Goal: Task Accomplishment & Management: Manage account settings

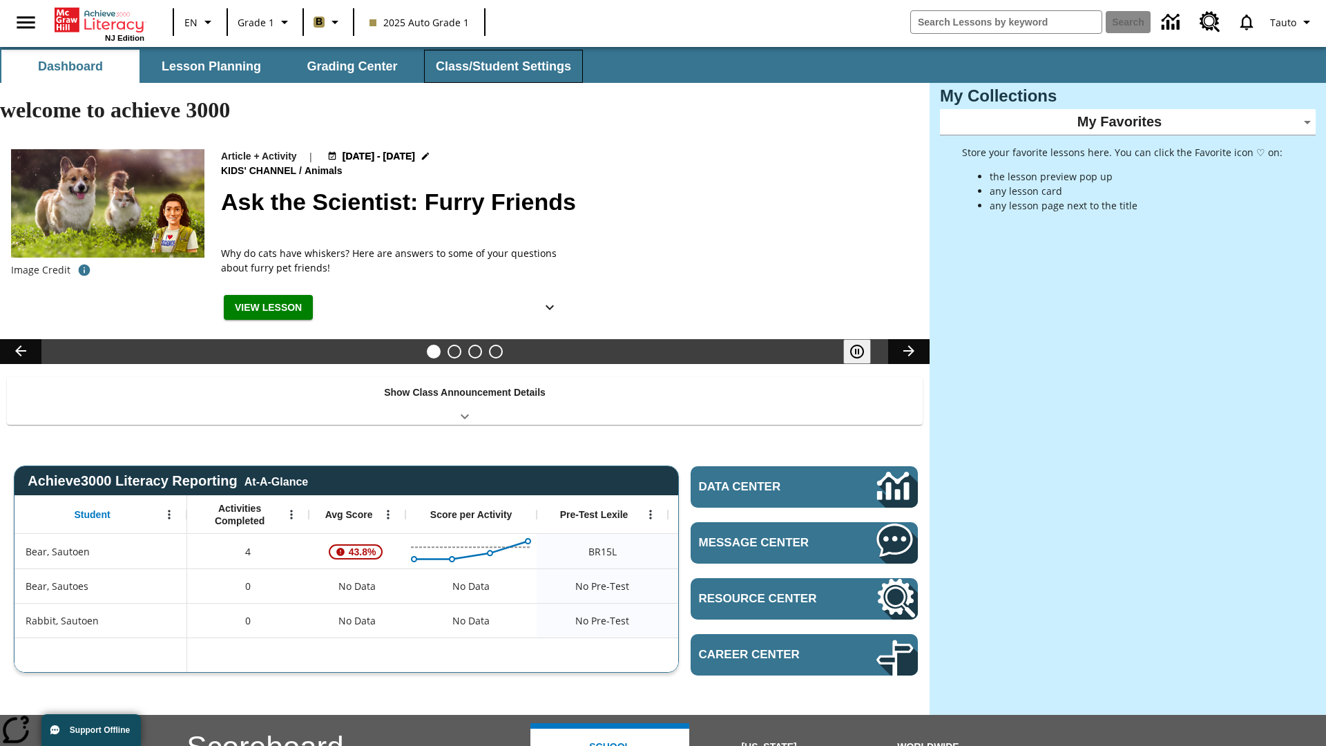
click at [501, 66] on button "Class/Student Settings" at bounding box center [503, 66] width 159 height 33
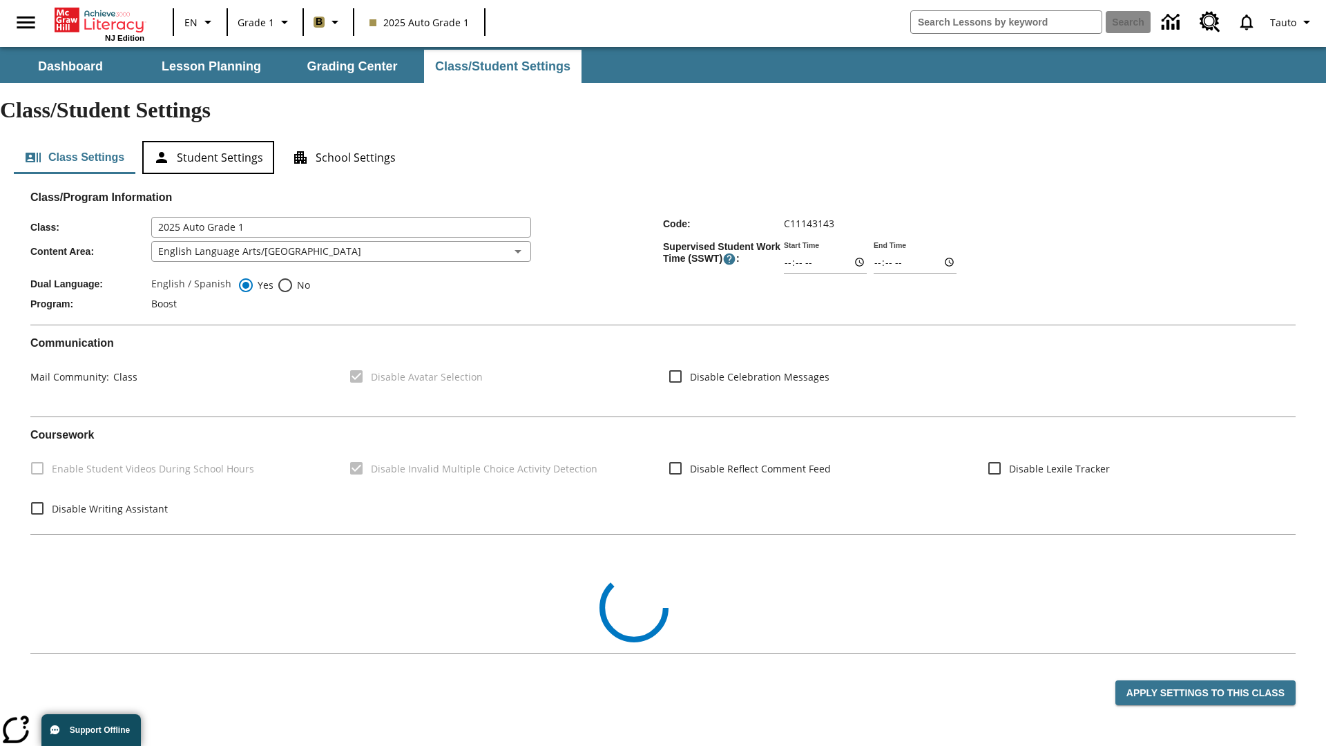
click at [208, 141] on button "Student Settings" at bounding box center [208, 157] width 132 height 33
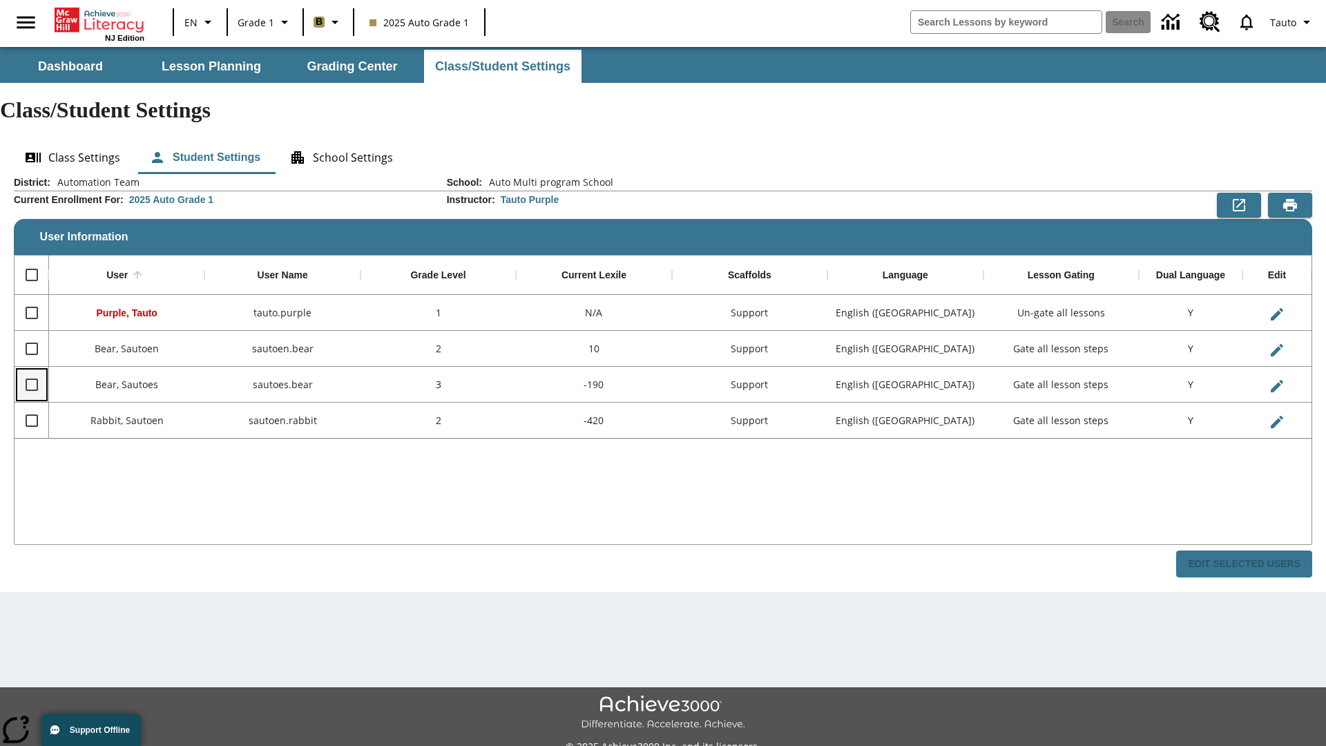
click at [31, 370] on input "Select row" at bounding box center [31, 384] width 29 height 29
checkbox input "true"
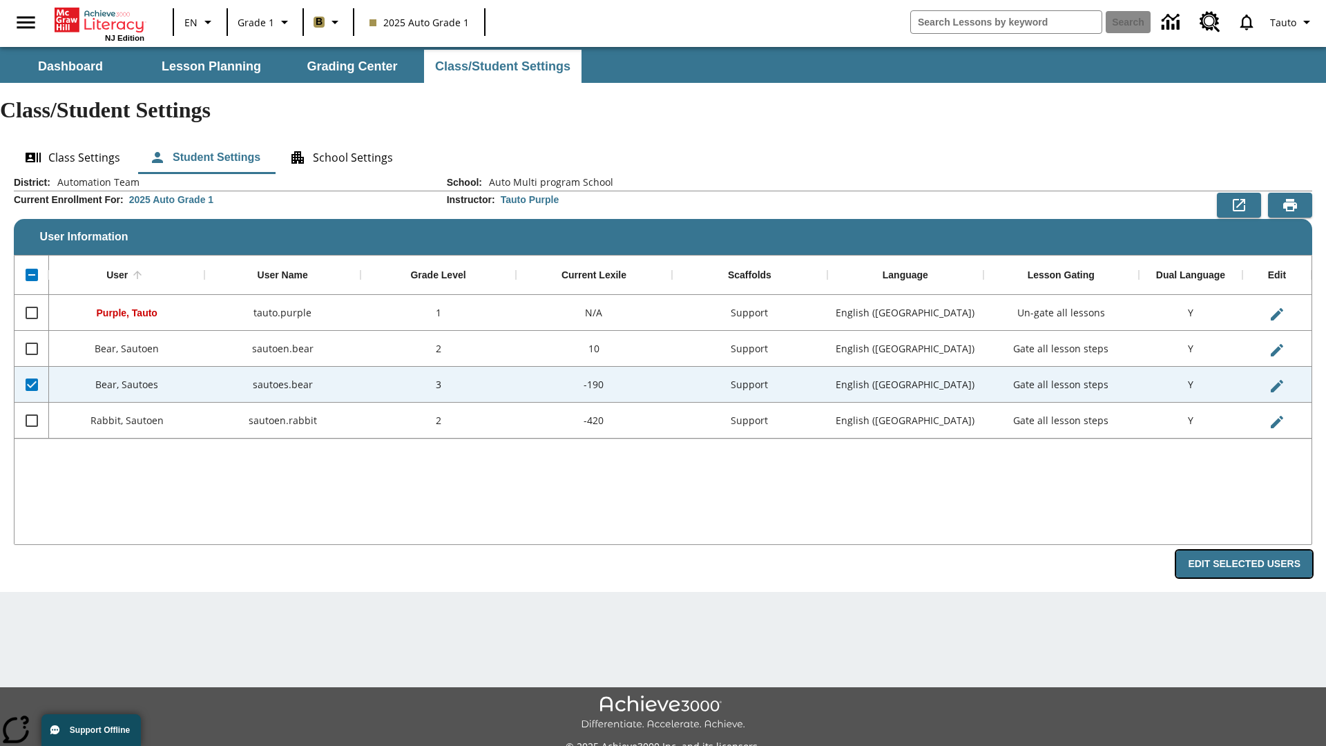
click at [1249, 550] on button "Edit Selected Users" at bounding box center [1244, 563] width 136 height 27
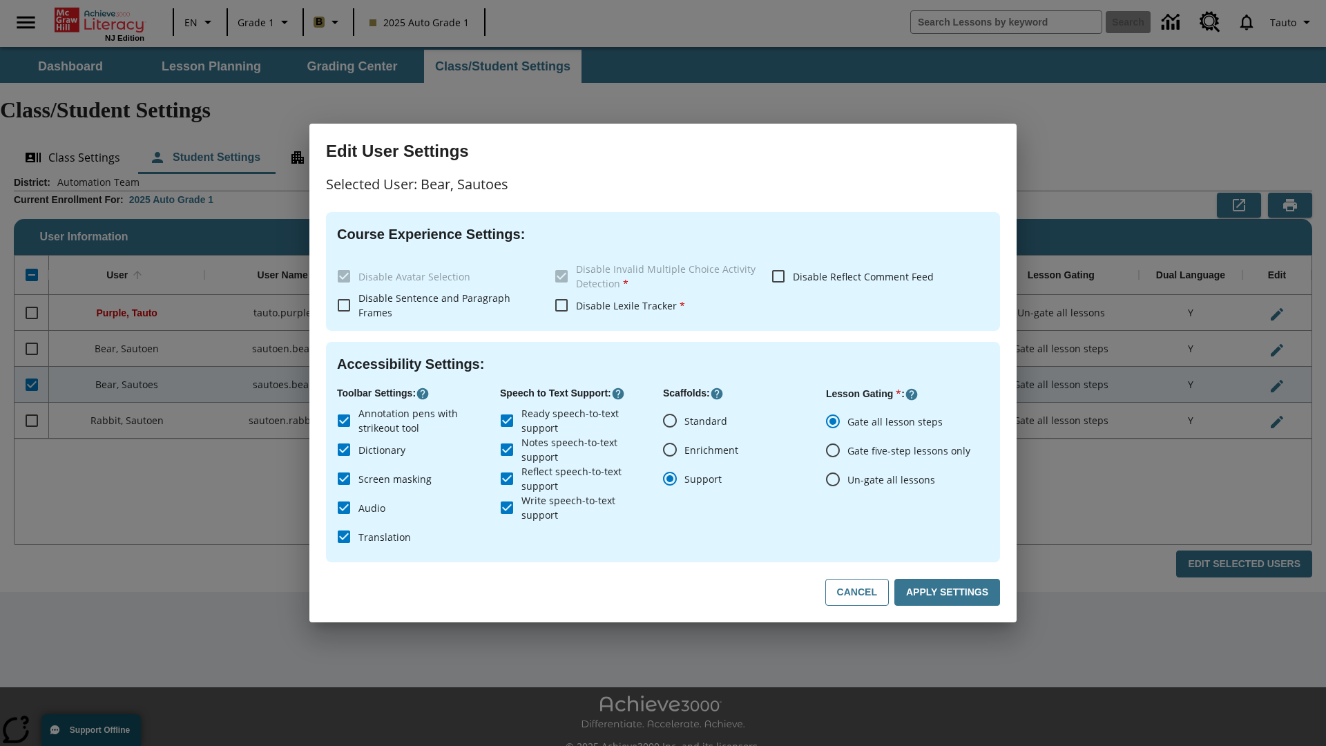
click at [833, 478] on input "Un-gate all lessons" at bounding box center [832, 479] width 29 height 29
radio input "true"
click at [949, 592] on button "Apply Settings" at bounding box center [947, 592] width 106 height 27
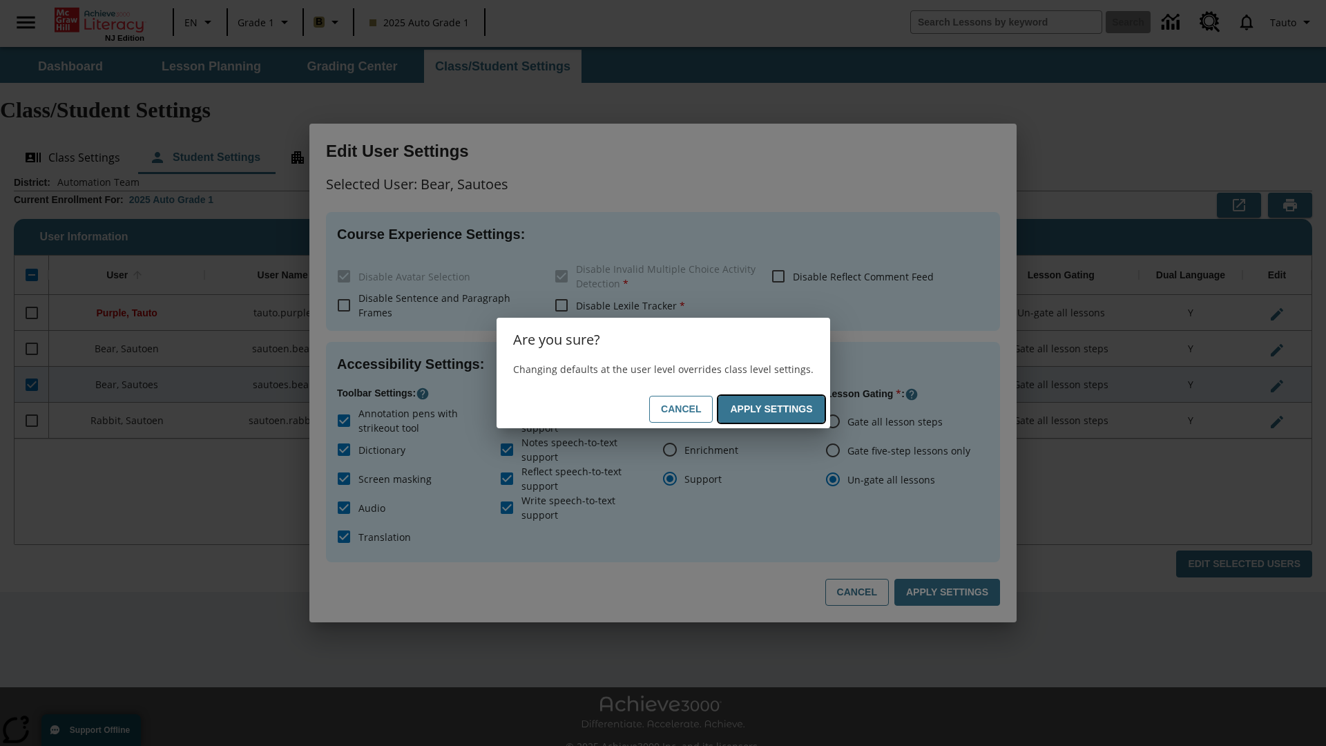
click at [773, 409] on button "Apply Settings" at bounding box center [771, 409] width 106 height 27
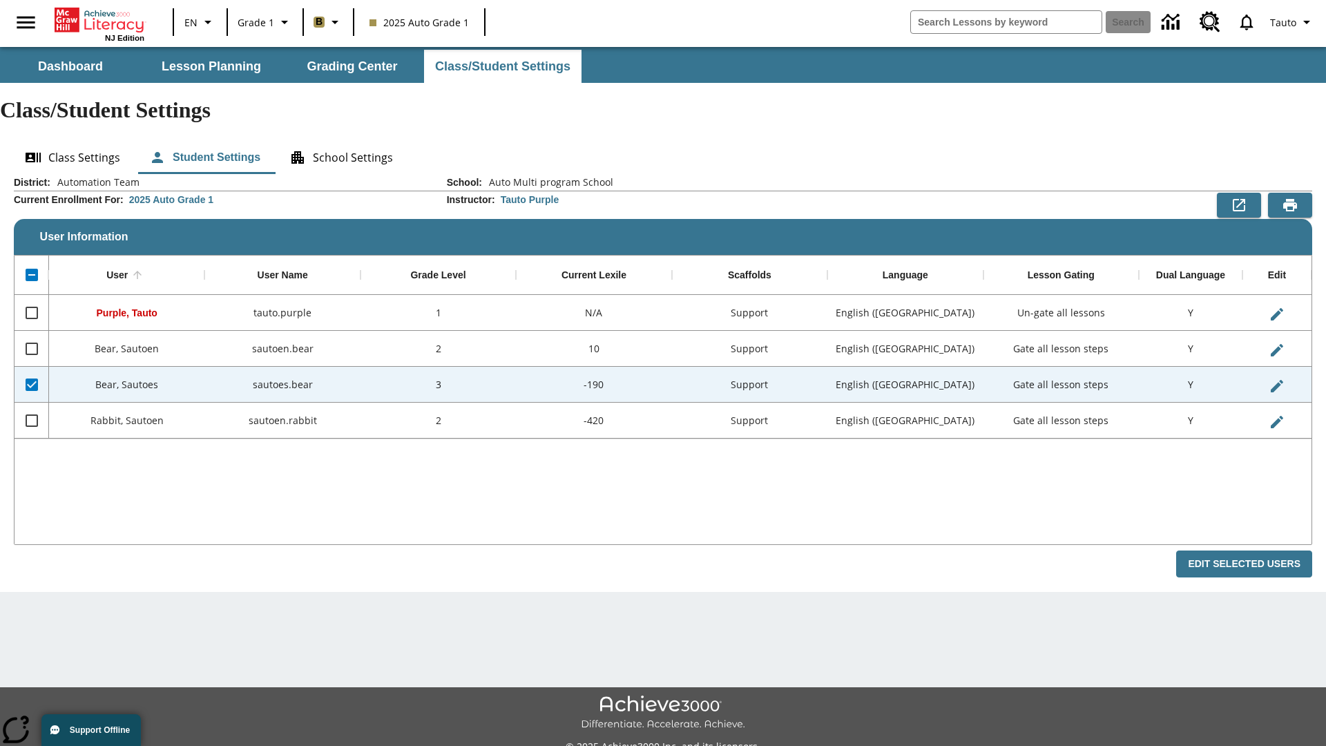
checkbox input "false"
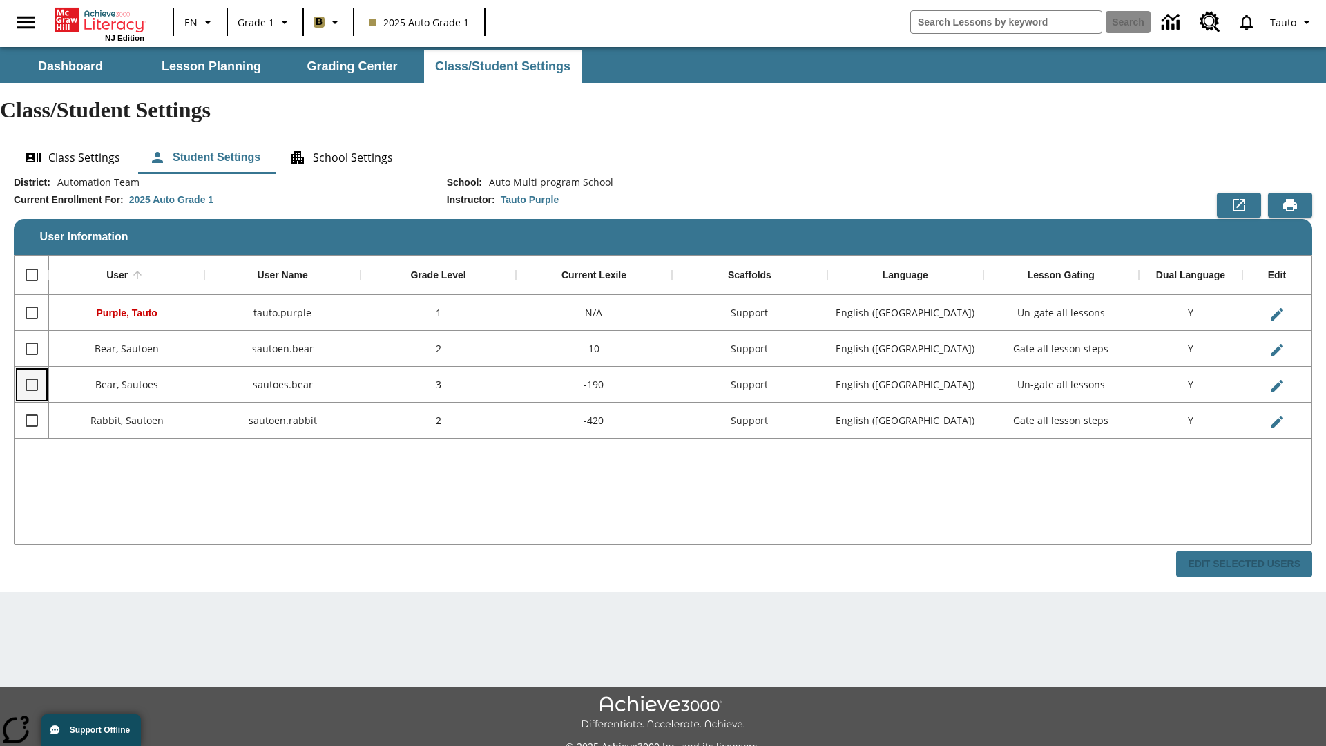
click at [31, 370] on input "Select row" at bounding box center [31, 384] width 29 height 29
checkbox input "true"
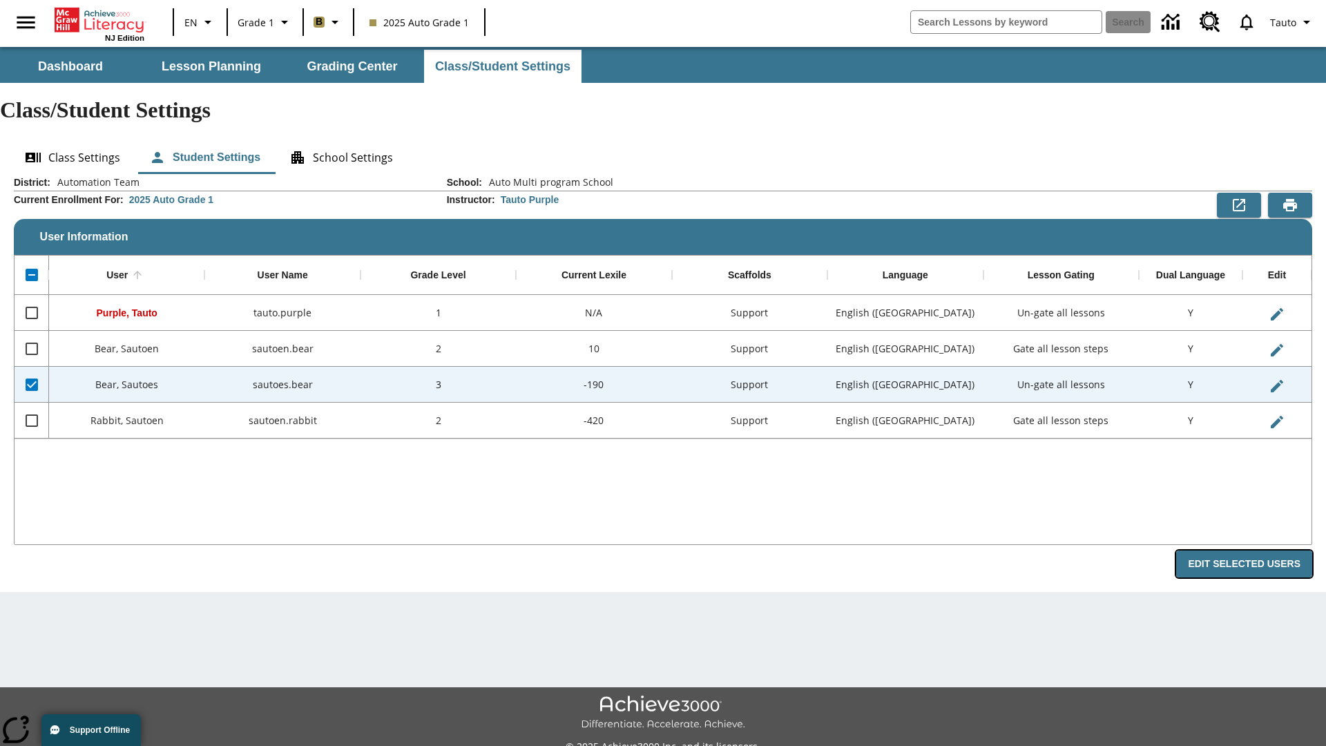
click at [1249, 550] on button "Edit Selected Users" at bounding box center [1244, 563] width 136 height 27
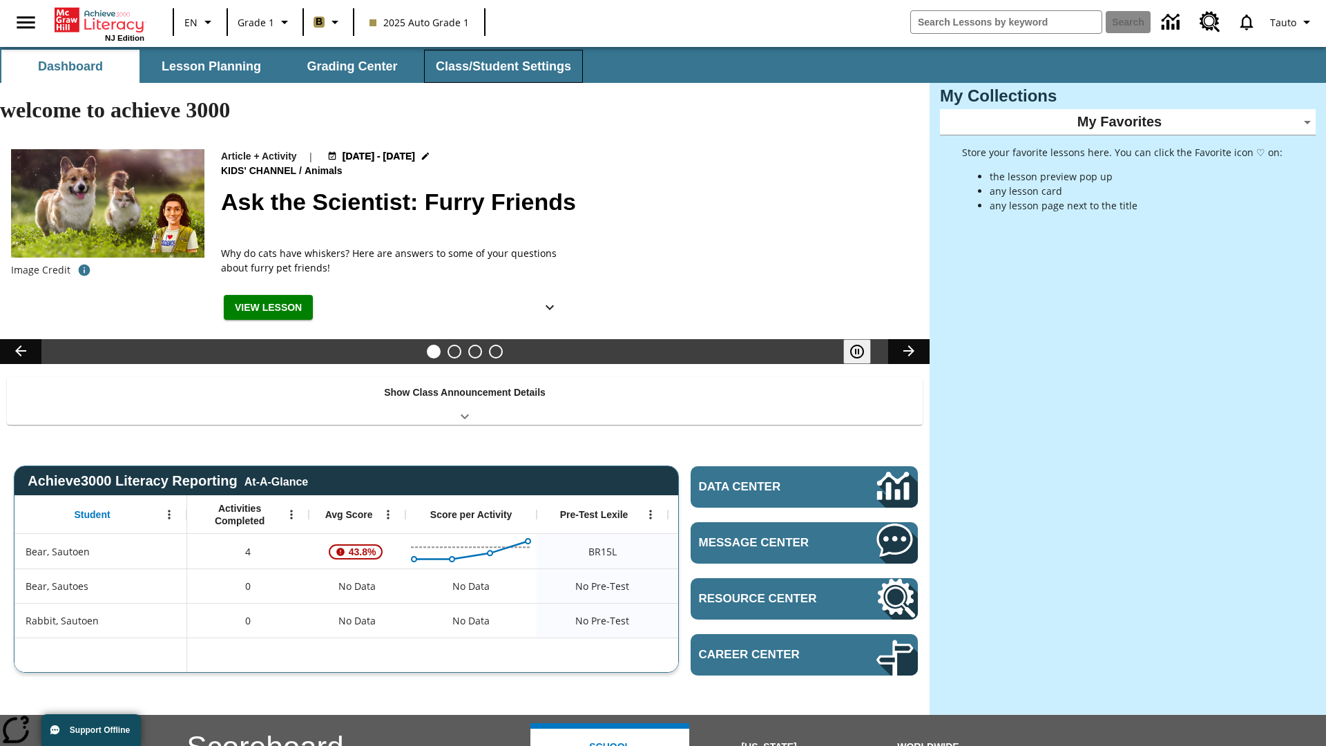
click at [501, 66] on button "Class/Student Settings" at bounding box center [503, 66] width 159 height 33
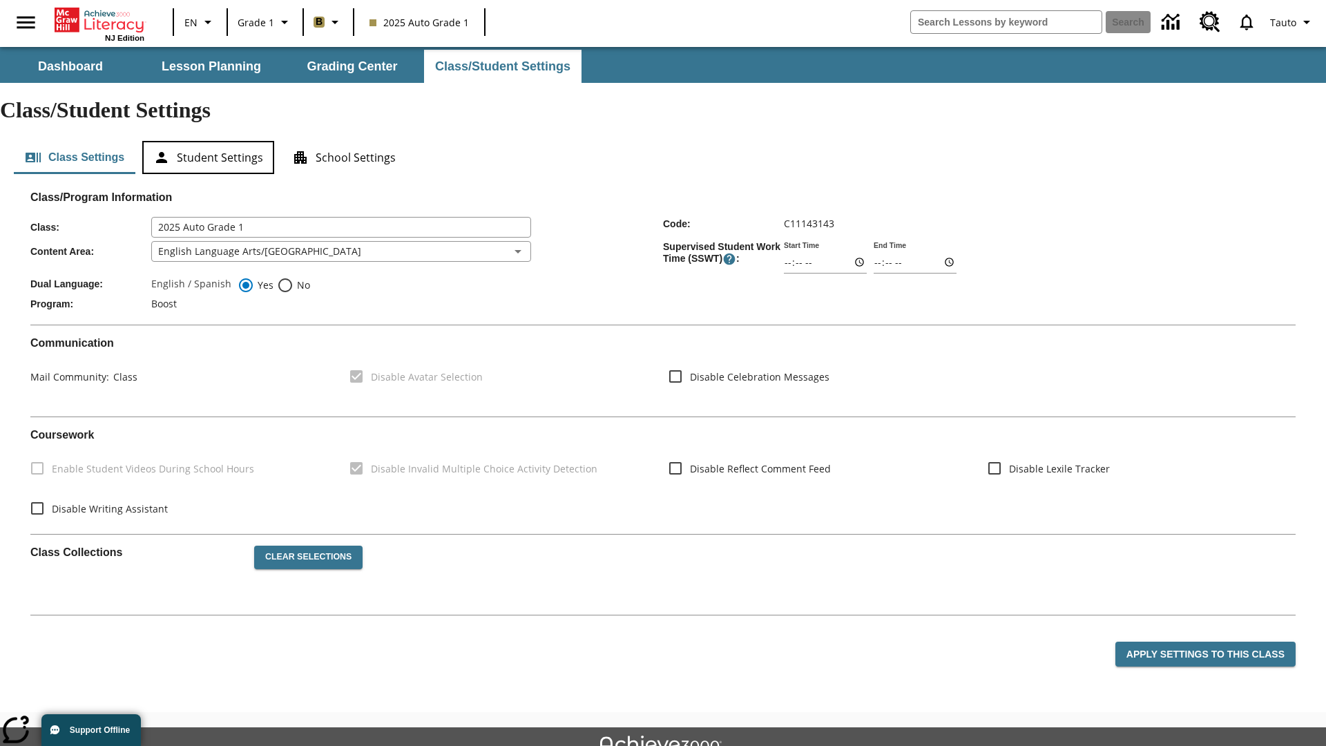
click at [208, 141] on button "Student Settings" at bounding box center [208, 157] width 132 height 33
